Goal: Task Accomplishment & Management: Use online tool/utility

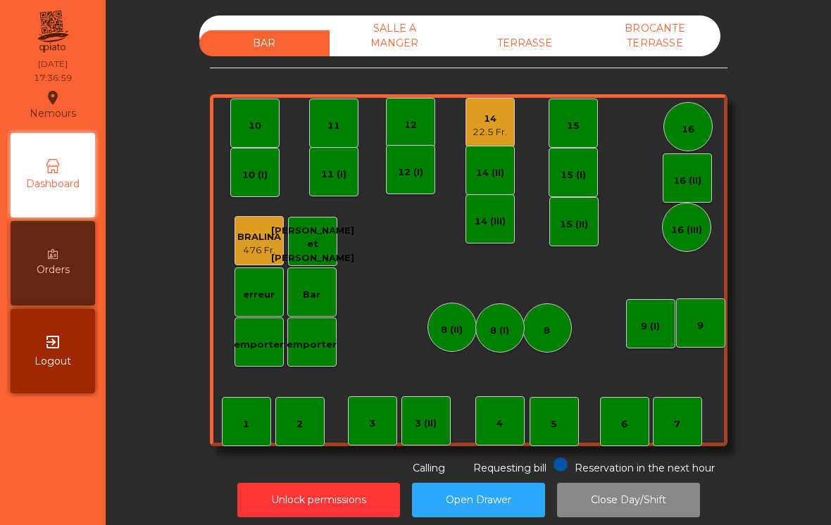
click at [489, 187] on div "14 (II)" at bounding box center [490, 170] width 49 height 49
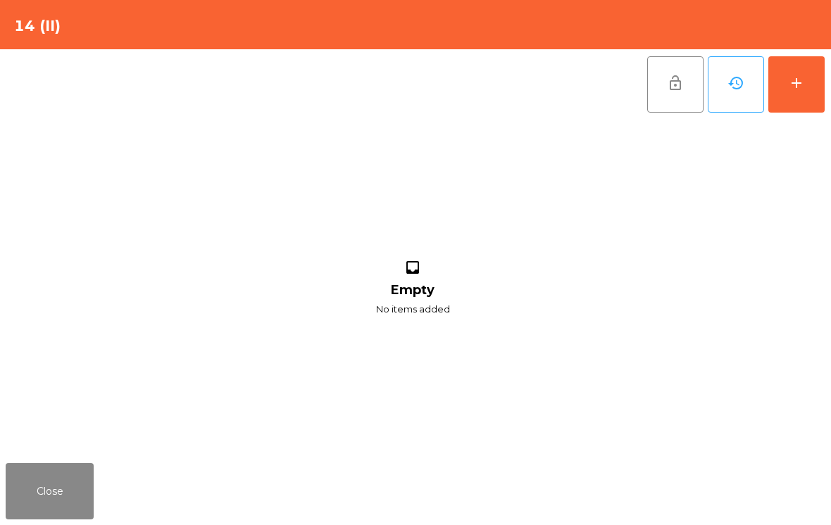
click at [823, 90] on button "add" at bounding box center [797, 84] width 56 height 56
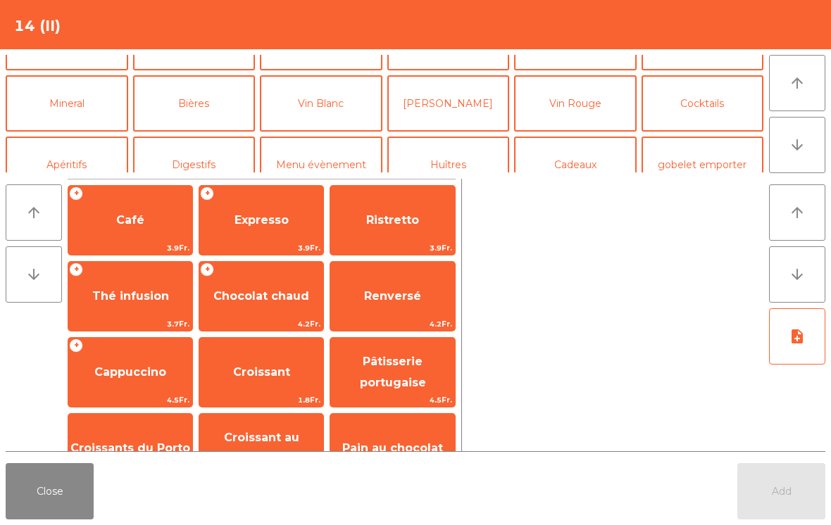
scroll to position [110, 0]
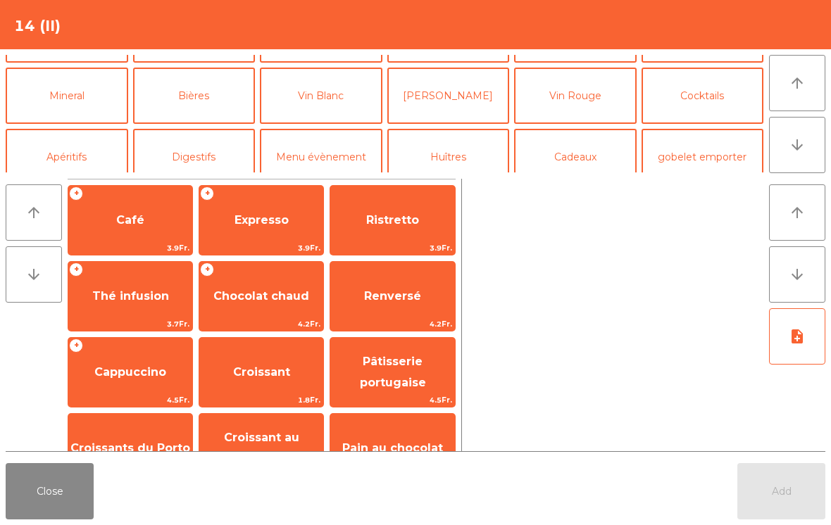
click at [593, 82] on button "Vin Rouge" at bounding box center [575, 96] width 123 height 56
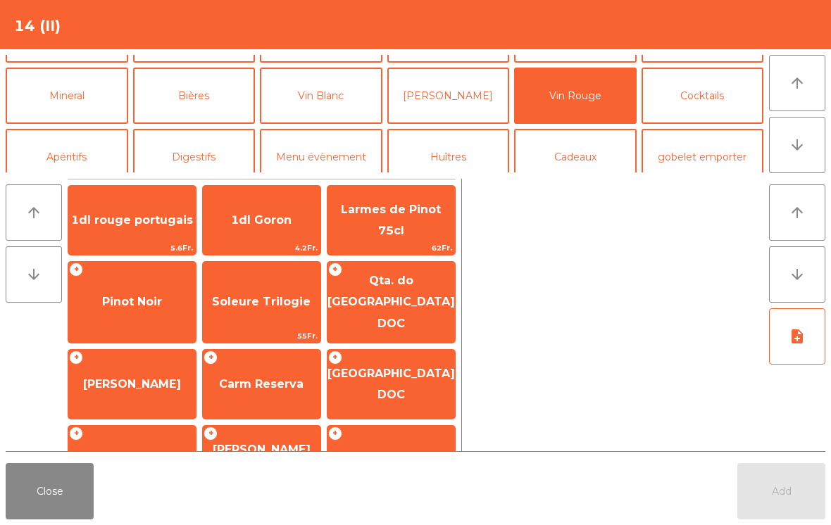
click at [152, 226] on span "1dl rouge portugais" at bounding box center [132, 219] width 122 height 13
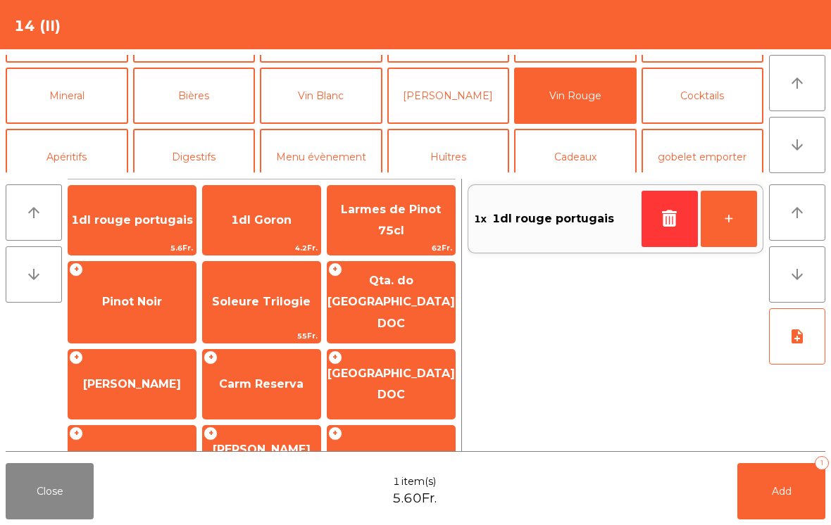
click at [722, 223] on button "+" at bounding box center [729, 219] width 56 height 56
click at [721, 223] on button "+" at bounding box center [729, 219] width 56 height 56
click at [801, 503] on button "Add 3" at bounding box center [782, 492] width 88 height 56
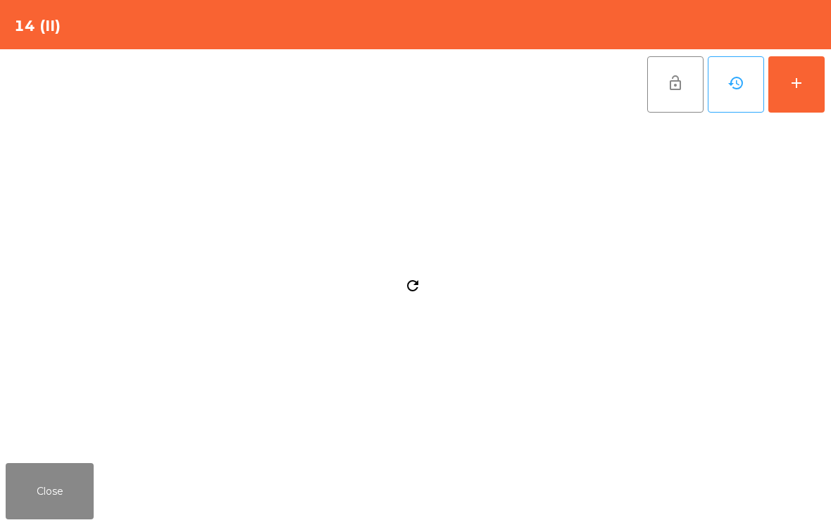
click at [60, 481] on button "Close" at bounding box center [50, 492] width 88 height 56
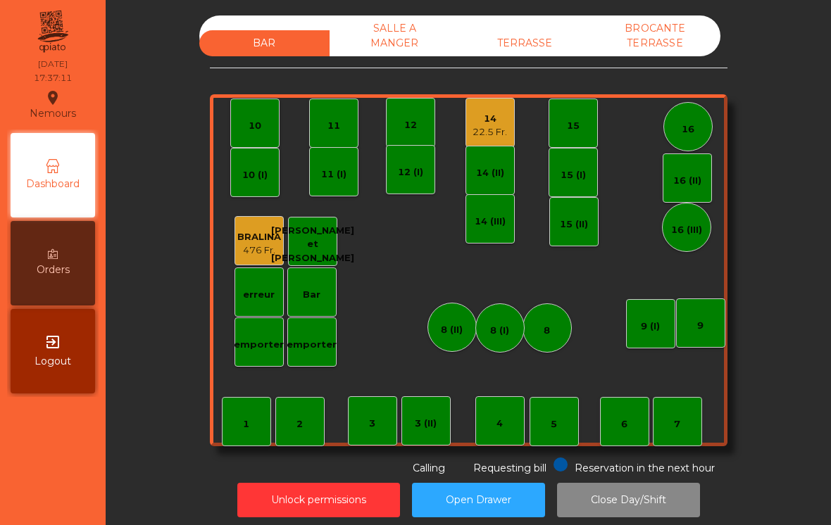
click at [490, 119] on div "14" at bounding box center [490, 119] width 35 height 14
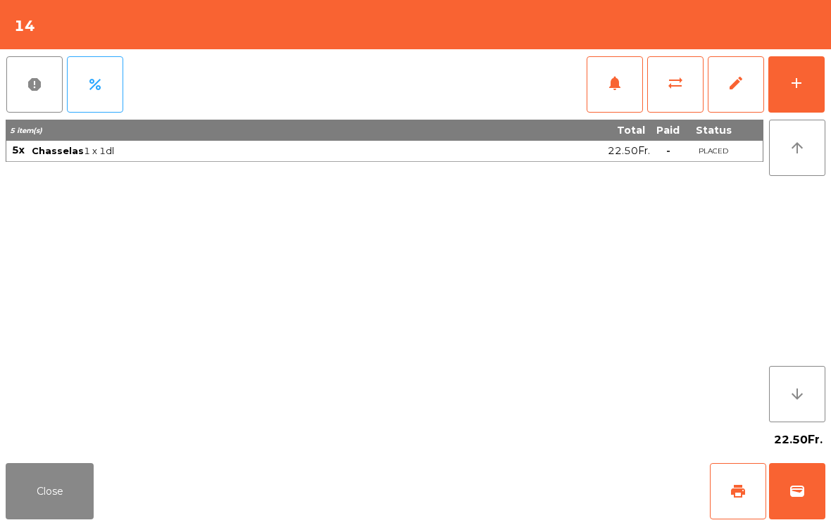
click at [795, 479] on button "wallet" at bounding box center [797, 492] width 56 height 56
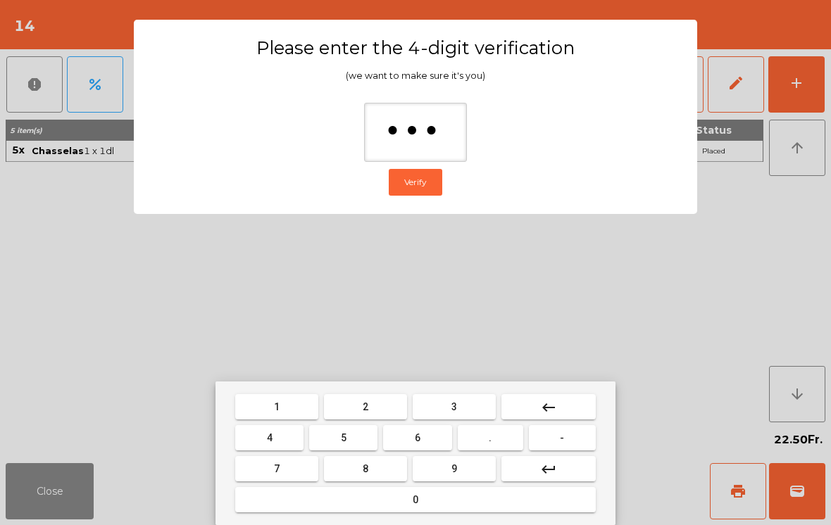
type input "****"
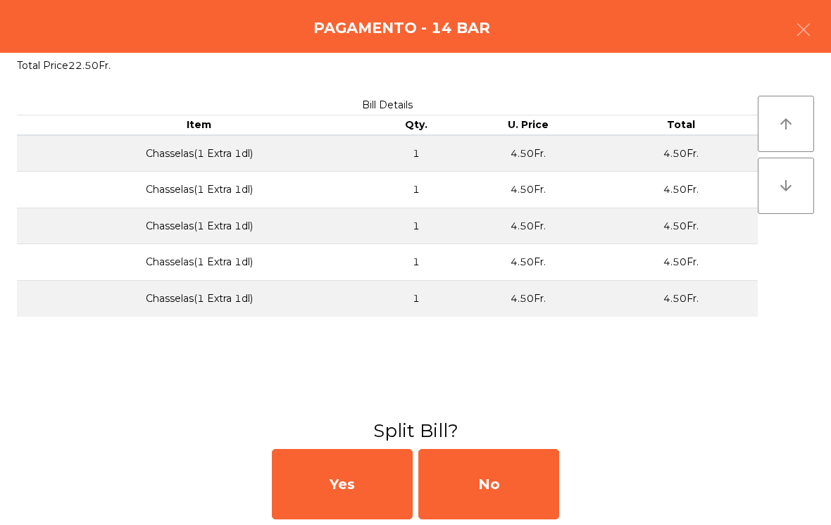
click at [468, 487] on div "No" at bounding box center [488, 484] width 141 height 70
click at [488, 480] on div "No" at bounding box center [488, 484] width 141 height 70
click at [520, 483] on div "No" at bounding box center [488, 484] width 141 height 70
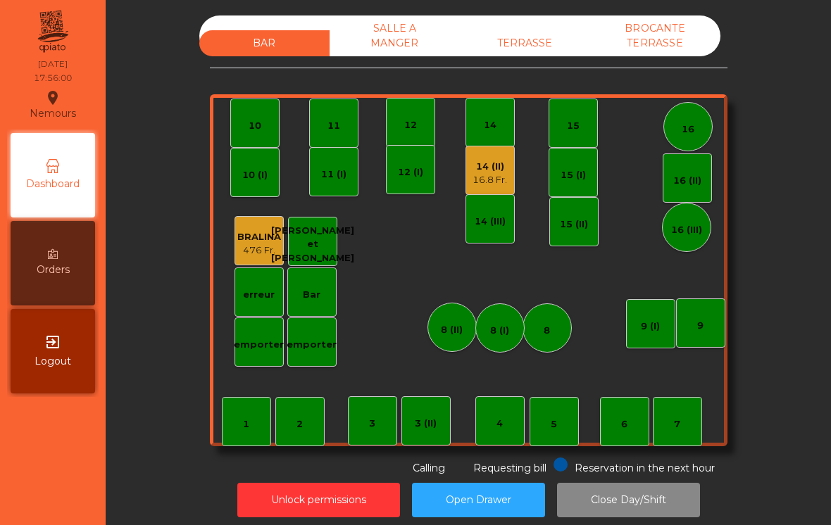
click at [556, 67] on div "BAR SALLE A MANGER TERRASSE BROCANTE TERRASSE 1 2 3 4 5 6 7 8 9 10 11 12 14 15 …" at bounding box center [469, 245] width 518 height 461
click at [538, 54] on div "TERRASSE" at bounding box center [525, 43] width 130 height 26
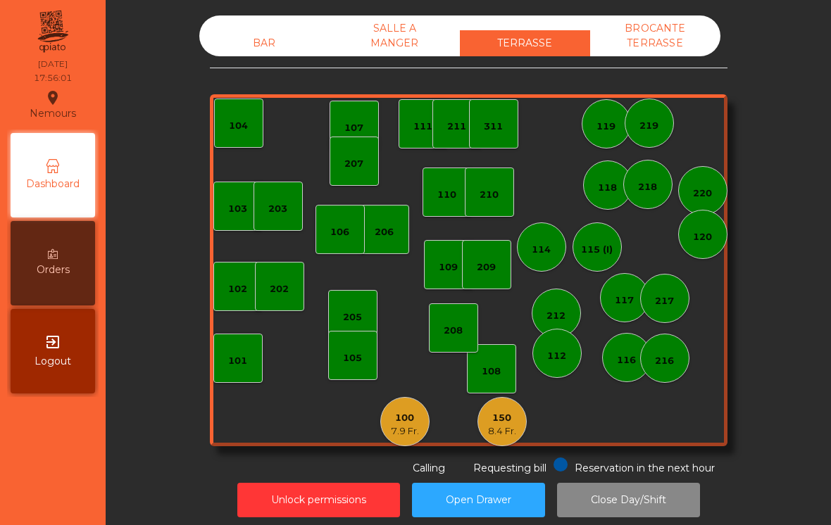
click at [411, 420] on div "100" at bounding box center [405, 418] width 28 height 14
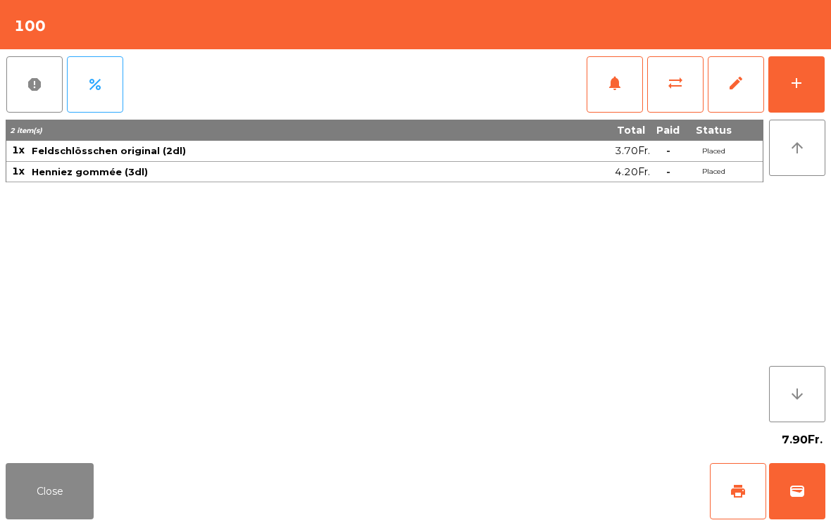
click at [745, 494] on span "print" at bounding box center [738, 491] width 17 height 17
click at [64, 489] on button "Close" at bounding box center [50, 492] width 88 height 56
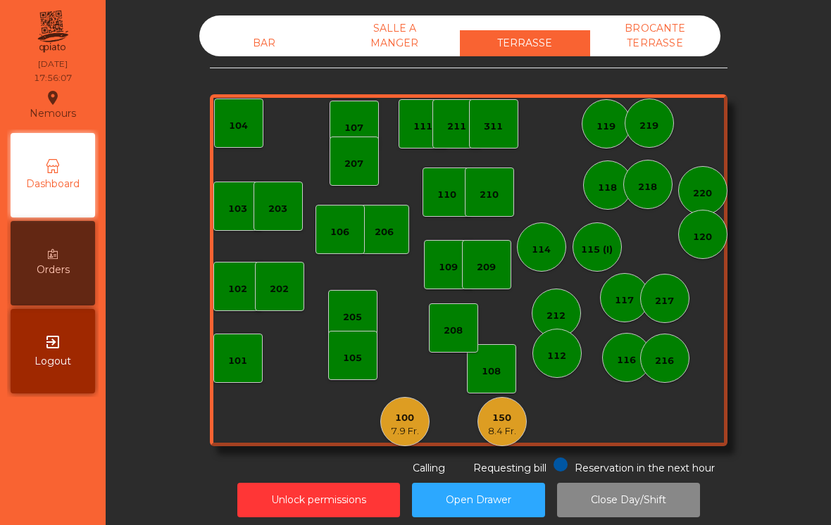
click at [519, 428] on div "150 8.4 Fr." at bounding box center [502, 421] width 49 height 49
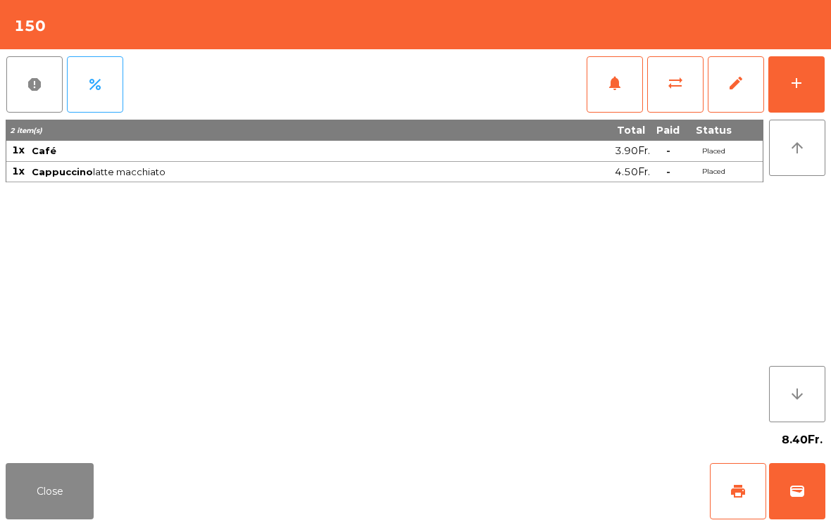
click at [790, 92] on button "add" at bounding box center [797, 84] width 56 height 56
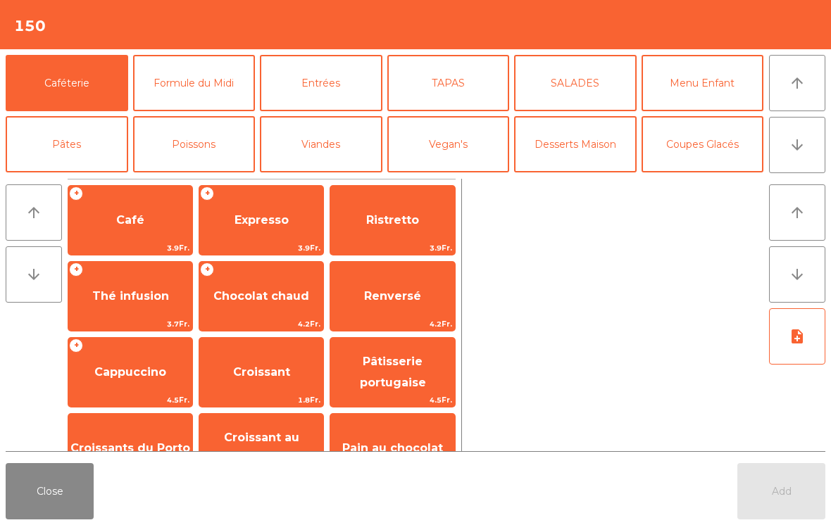
click at [132, 243] on span "3.9Fr." at bounding box center [130, 248] width 124 height 13
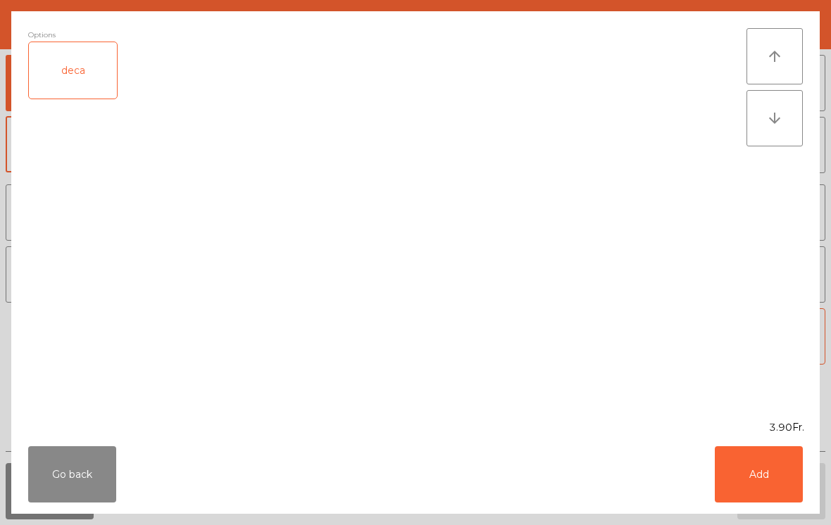
click at [771, 475] on button "Add" at bounding box center [759, 475] width 88 height 56
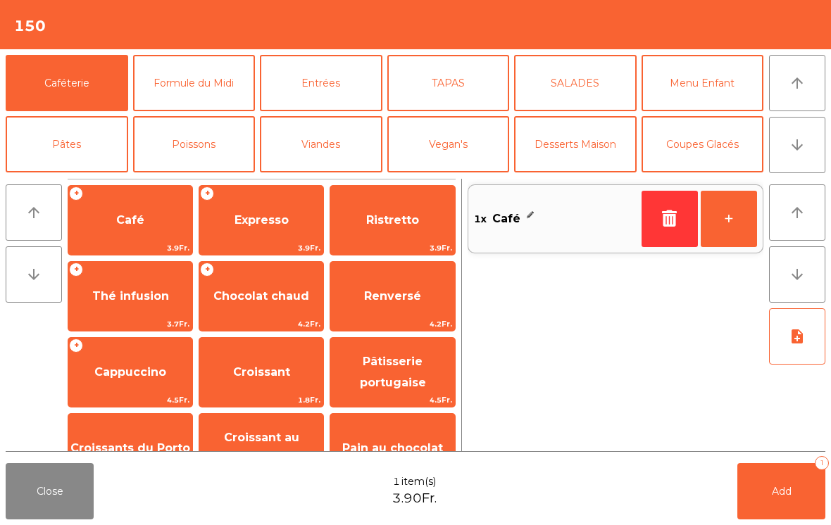
click at [124, 363] on span "Cappuccino" at bounding box center [130, 373] width 124 height 38
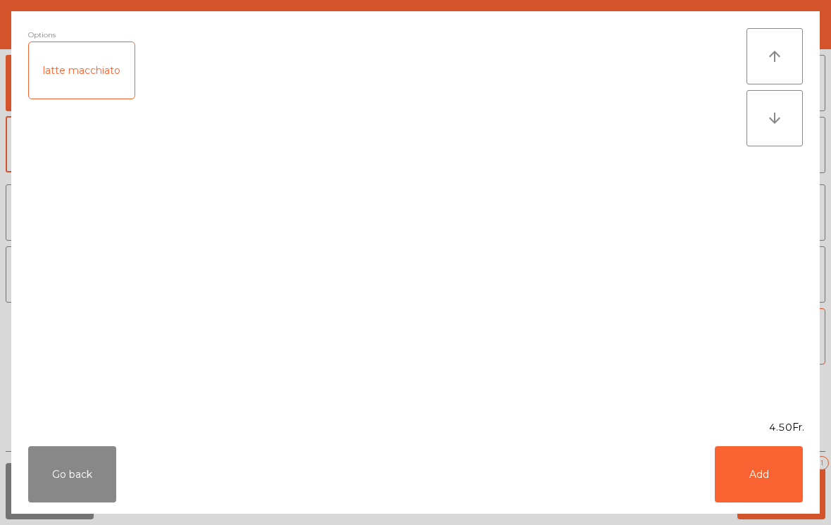
click at [99, 75] on div "latte macchiato" at bounding box center [82, 70] width 106 height 56
click at [777, 487] on button "Add" at bounding box center [759, 475] width 88 height 56
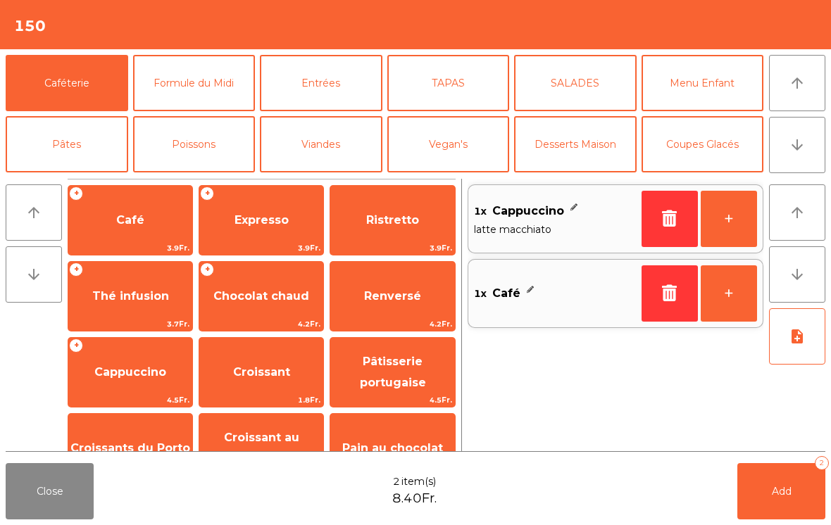
click at [769, 496] on button "Add 2" at bounding box center [782, 492] width 88 height 56
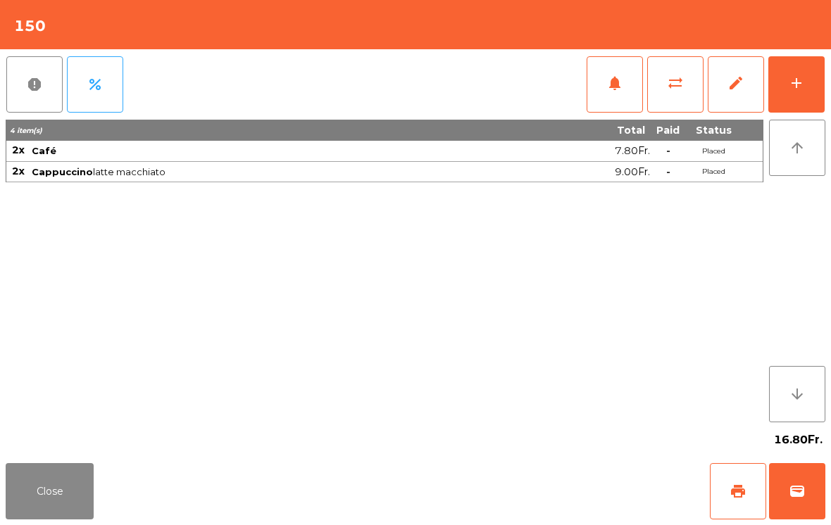
click at [61, 505] on button "Close" at bounding box center [50, 492] width 88 height 56
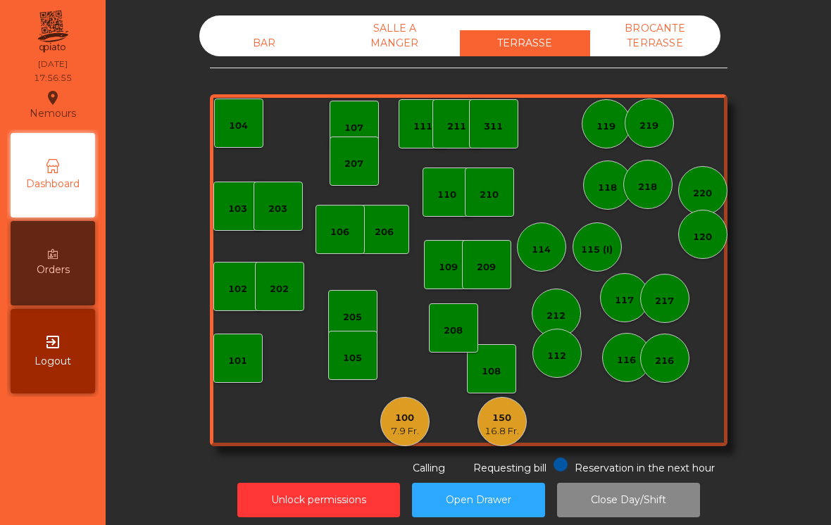
click at [399, 419] on div "100" at bounding box center [405, 418] width 28 height 14
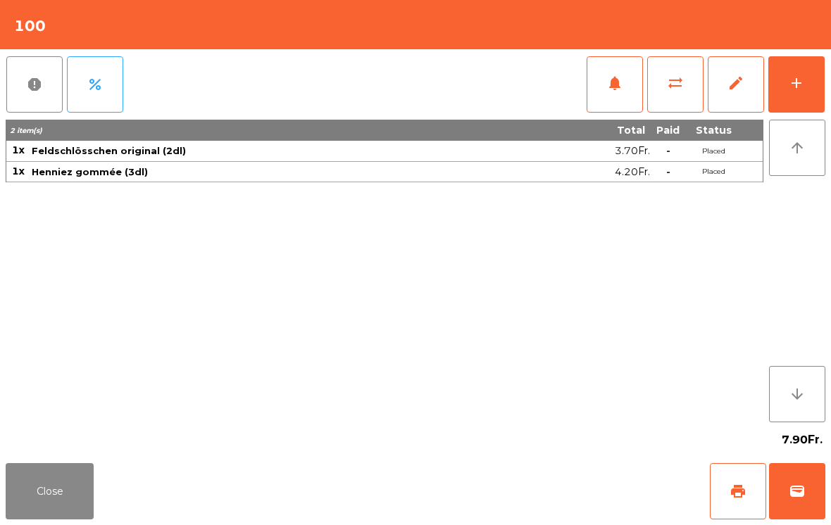
click at [795, 491] on span "wallet" at bounding box center [797, 491] width 17 height 17
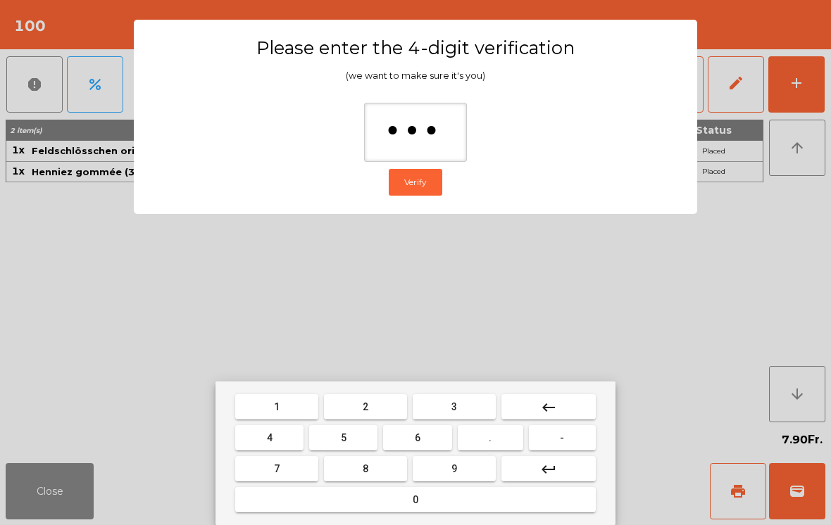
type input "****"
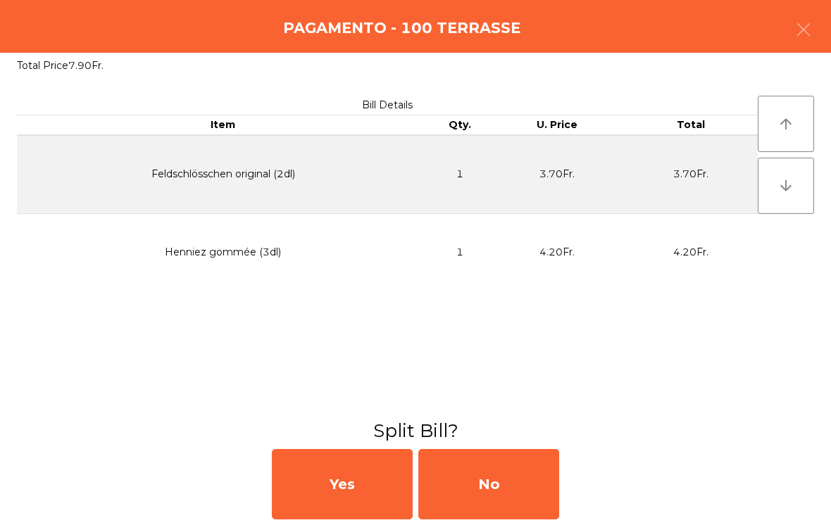
click at [522, 488] on div "No" at bounding box center [488, 484] width 141 height 70
click at [516, 494] on div "No" at bounding box center [488, 484] width 141 height 70
click at [519, 497] on div "No" at bounding box center [488, 484] width 141 height 70
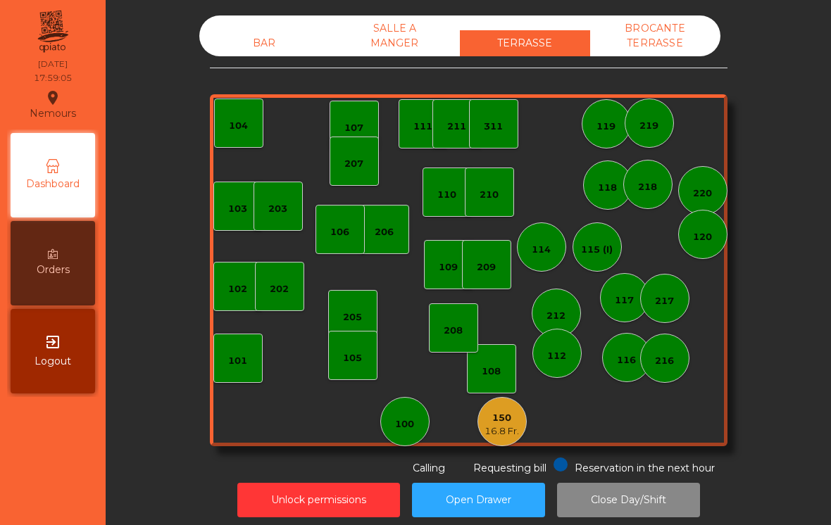
click at [266, 50] on div "BAR" at bounding box center [264, 43] width 130 height 26
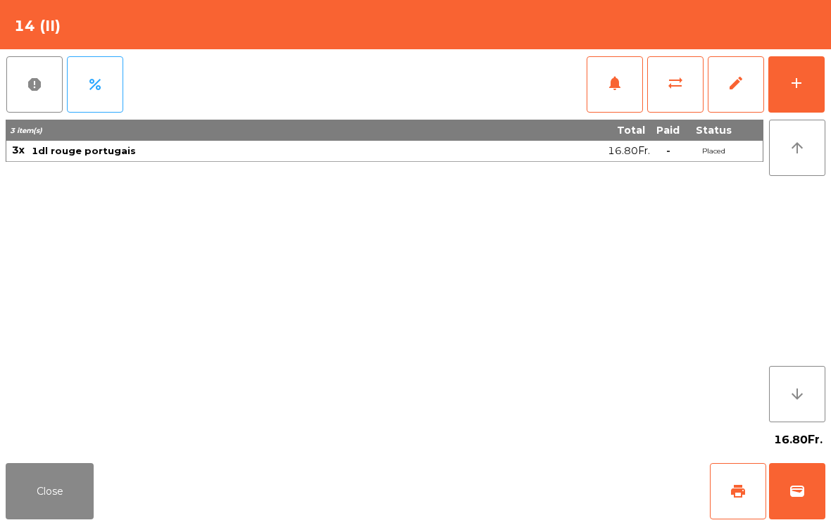
click at [798, 73] on button "add" at bounding box center [797, 84] width 56 height 56
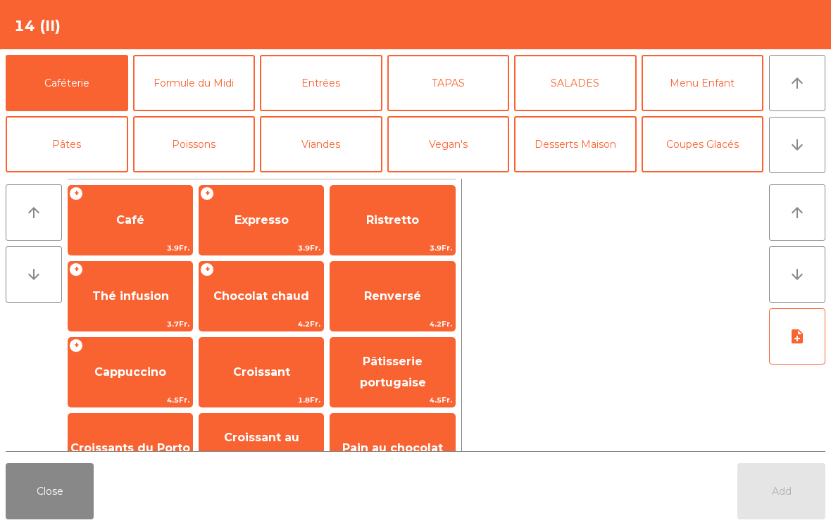
click at [793, 152] on icon "arrow_downward" at bounding box center [797, 145] width 17 height 17
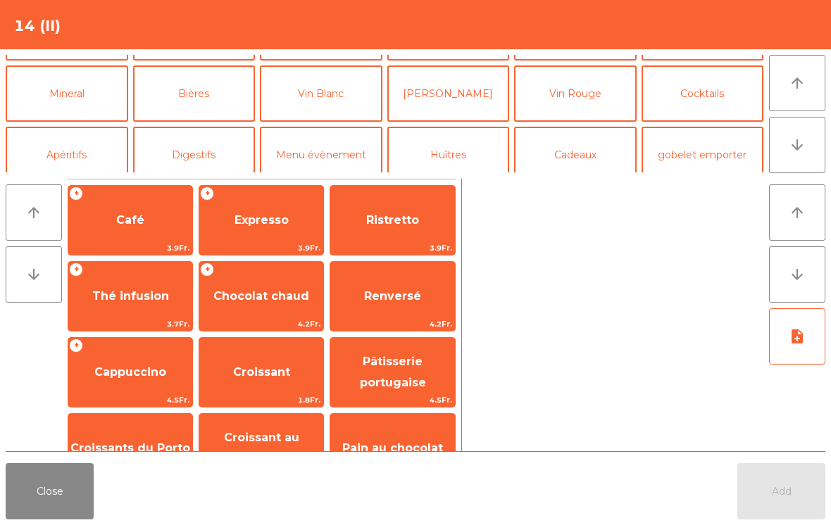
scroll to position [123, 0]
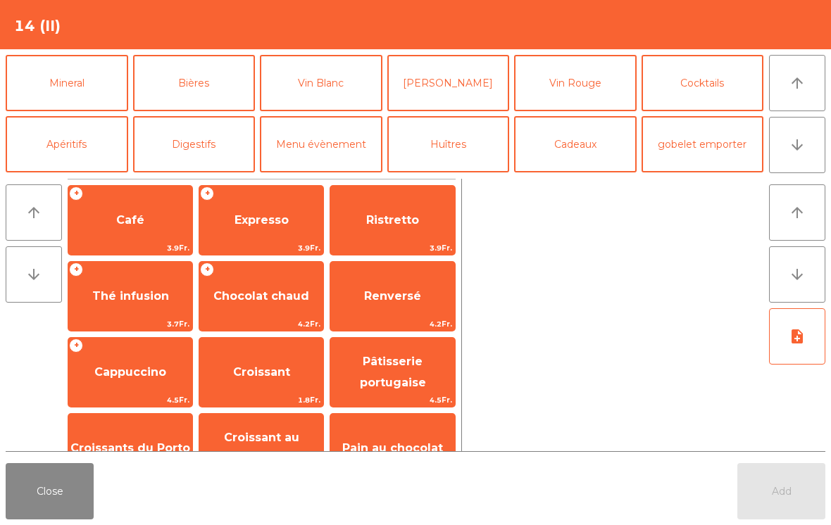
click at [456, 104] on button "[PERSON_NAME]" at bounding box center [448, 83] width 123 height 56
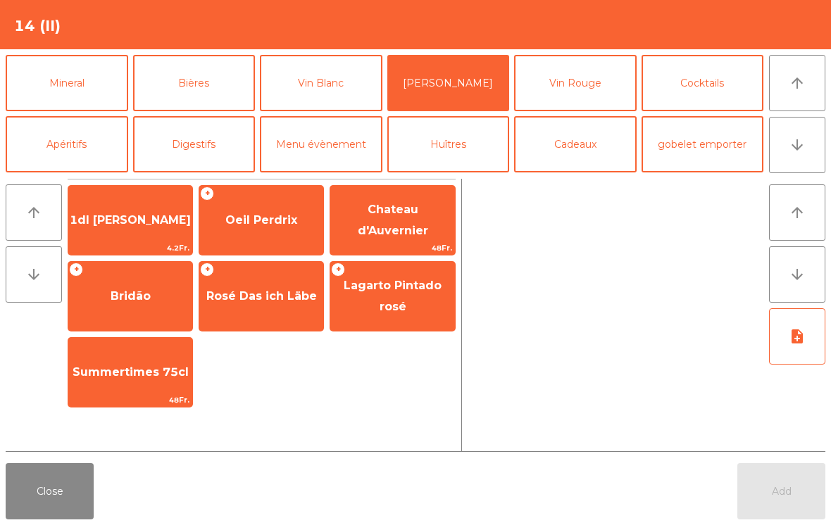
click at [556, 77] on button "Vin Rouge" at bounding box center [575, 83] width 123 height 56
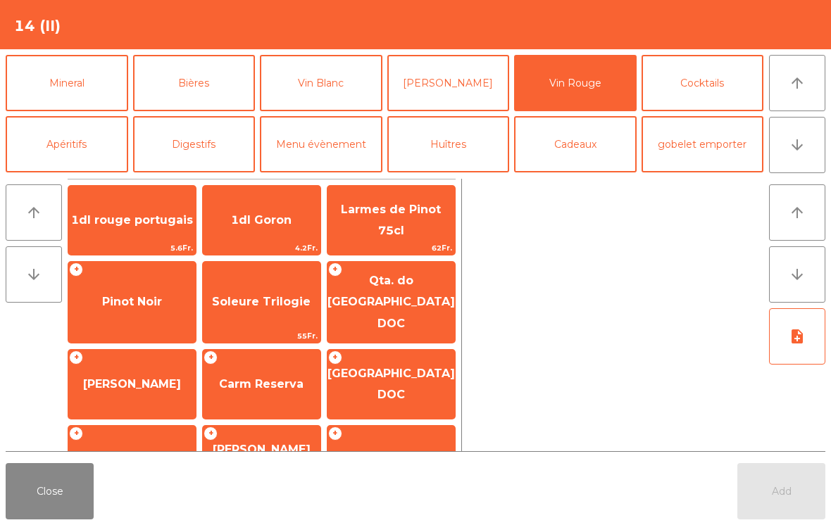
click at [138, 237] on span "1dl rouge portugais" at bounding box center [131, 220] width 127 height 38
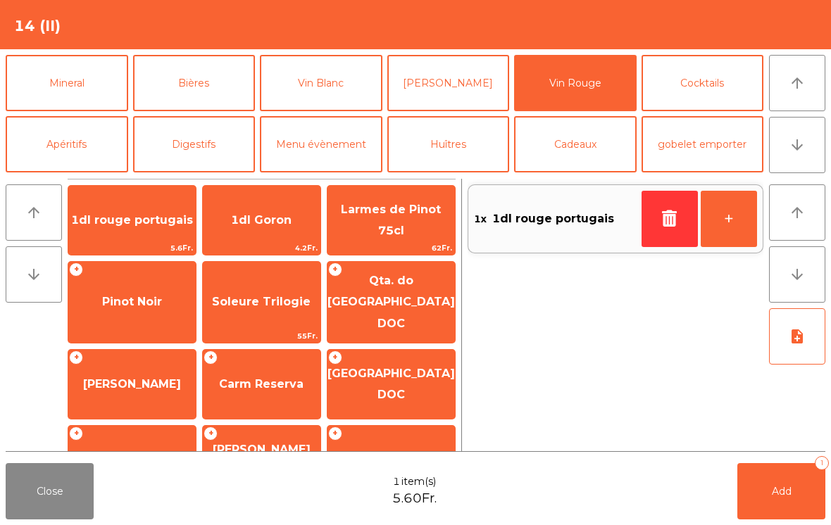
click at [721, 226] on button "+" at bounding box center [729, 219] width 56 height 56
click at [782, 493] on span "Add" at bounding box center [782, 491] width 20 height 13
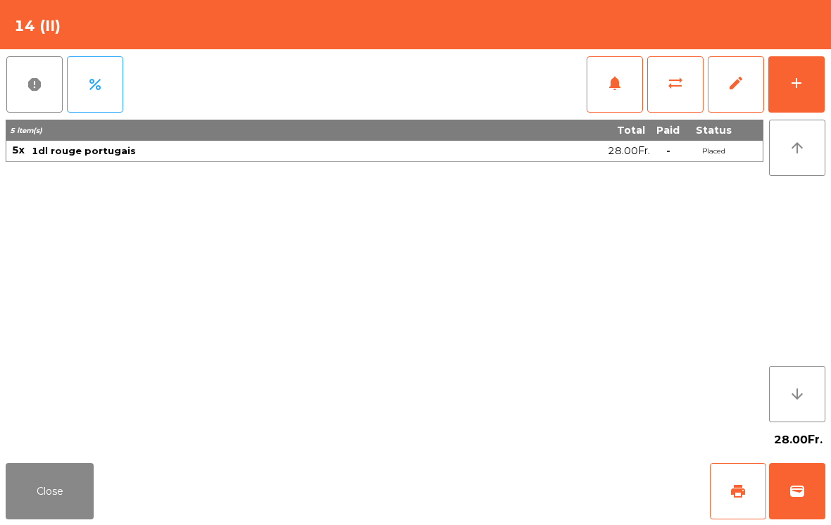
click at [40, 499] on button "Close" at bounding box center [50, 492] width 88 height 56
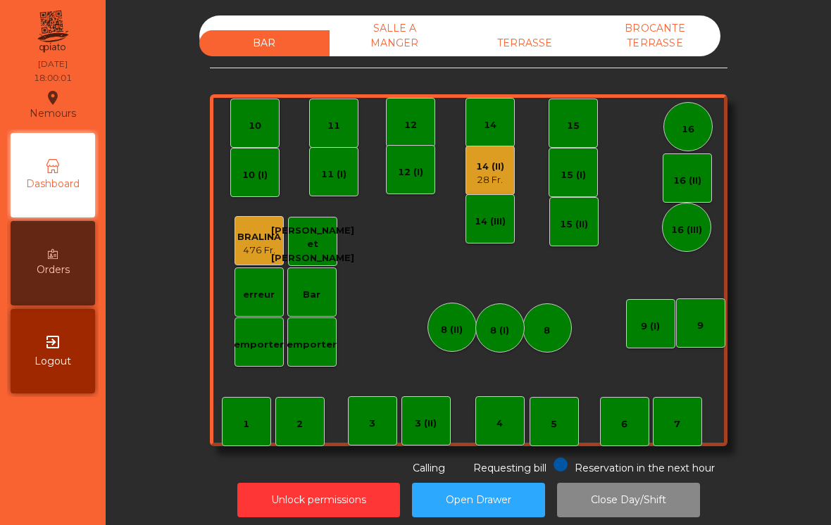
click at [492, 179] on div "28 Fr." at bounding box center [490, 180] width 28 height 14
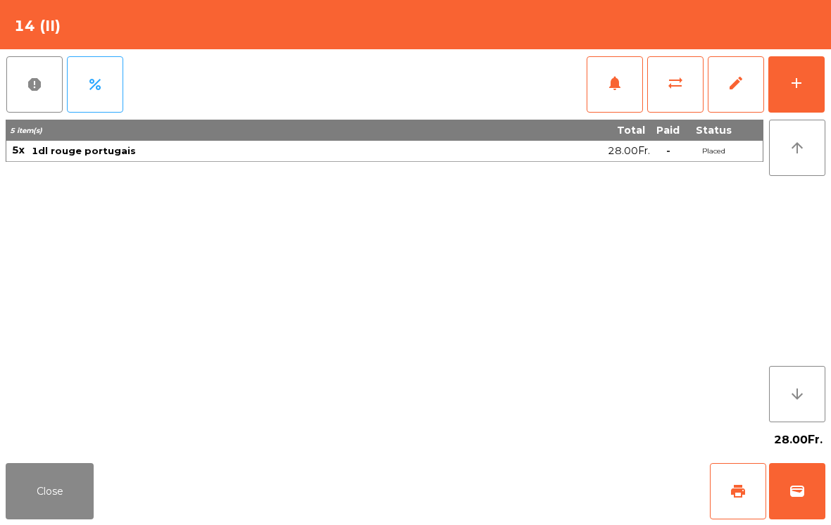
click at [723, 496] on button "print" at bounding box center [738, 492] width 56 height 56
